Goal: Task Accomplishment & Management: Use online tool/utility

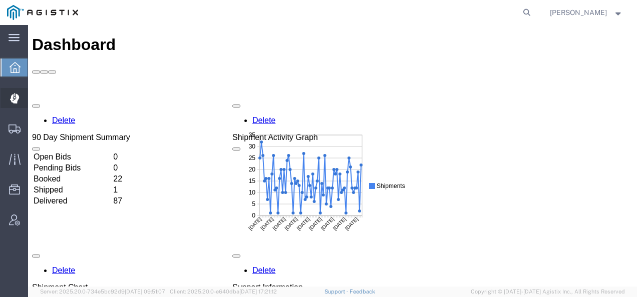
click at [12, 93] on icon at bounding box center [15, 98] width 10 height 11
click at [14, 96] on icon at bounding box center [15, 98] width 10 height 11
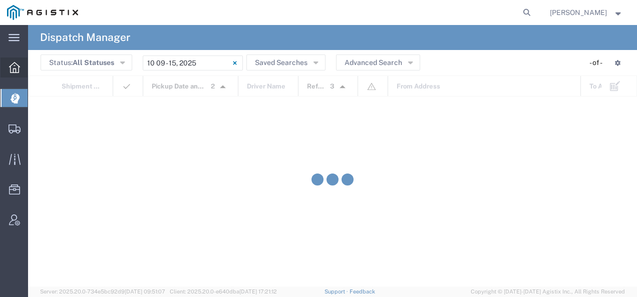
click at [14, 72] on icon at bounding box center [14, 67] width 11 height 11
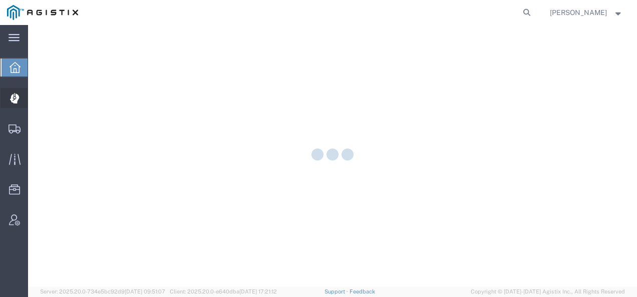
click at [14, 102] on icon at bounding box center [14, 99] width 9 height 10
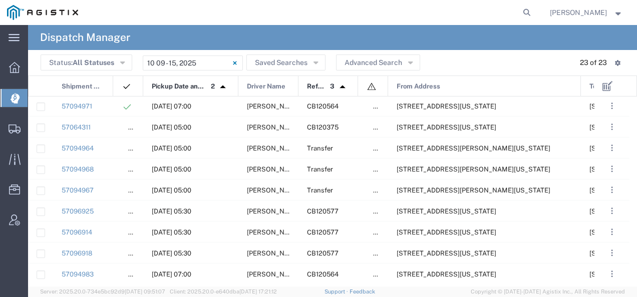
scroll to position [290, 0]
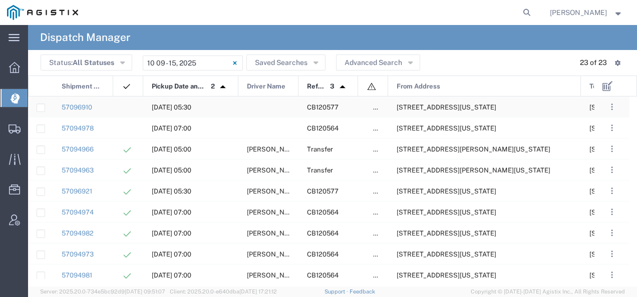
click at [496, 106] on span "[STREET_ADDRESS][US_STATE]" at bounding box center [447, 108] width 100 height 8
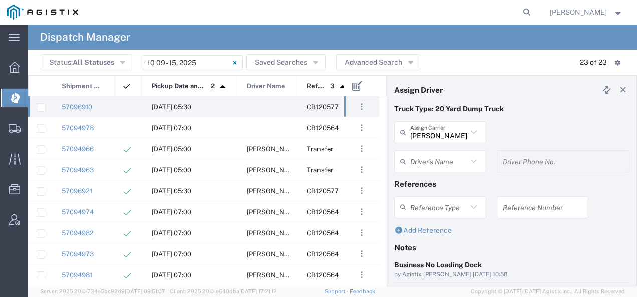
click at [422, 165] on input "text" at bounding box center [438, 162] width 57 height 18
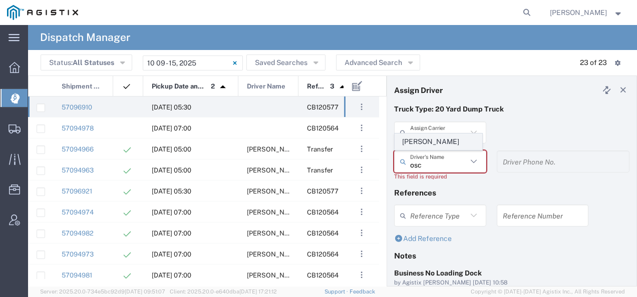
click at [420, 143] on span "[PERSON_NAME]" at bounding box center [438, 142] width 87 height 16
type input "[PERSON_NAME]"
type input "2093004091"
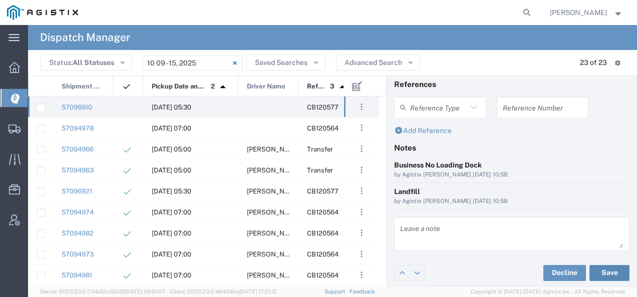
click at [600, 270] on button "Save" at bounding box center [609, 273] width 40 height 16
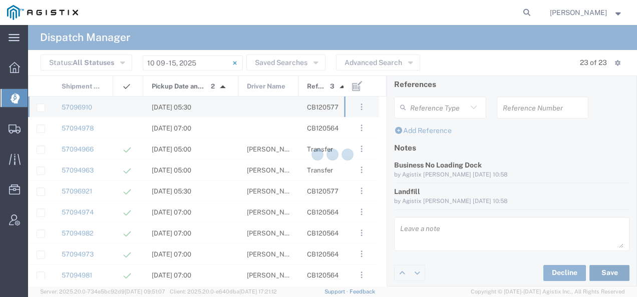
type input "[PERSON_NAME]"
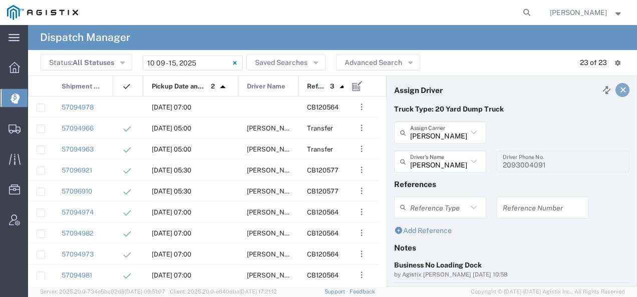
click at [619, 87] on icon at bounding box center [623, 90] width 9 height 7
